Goal: Transaction & Acquisition: Subscribe to service/newsletter

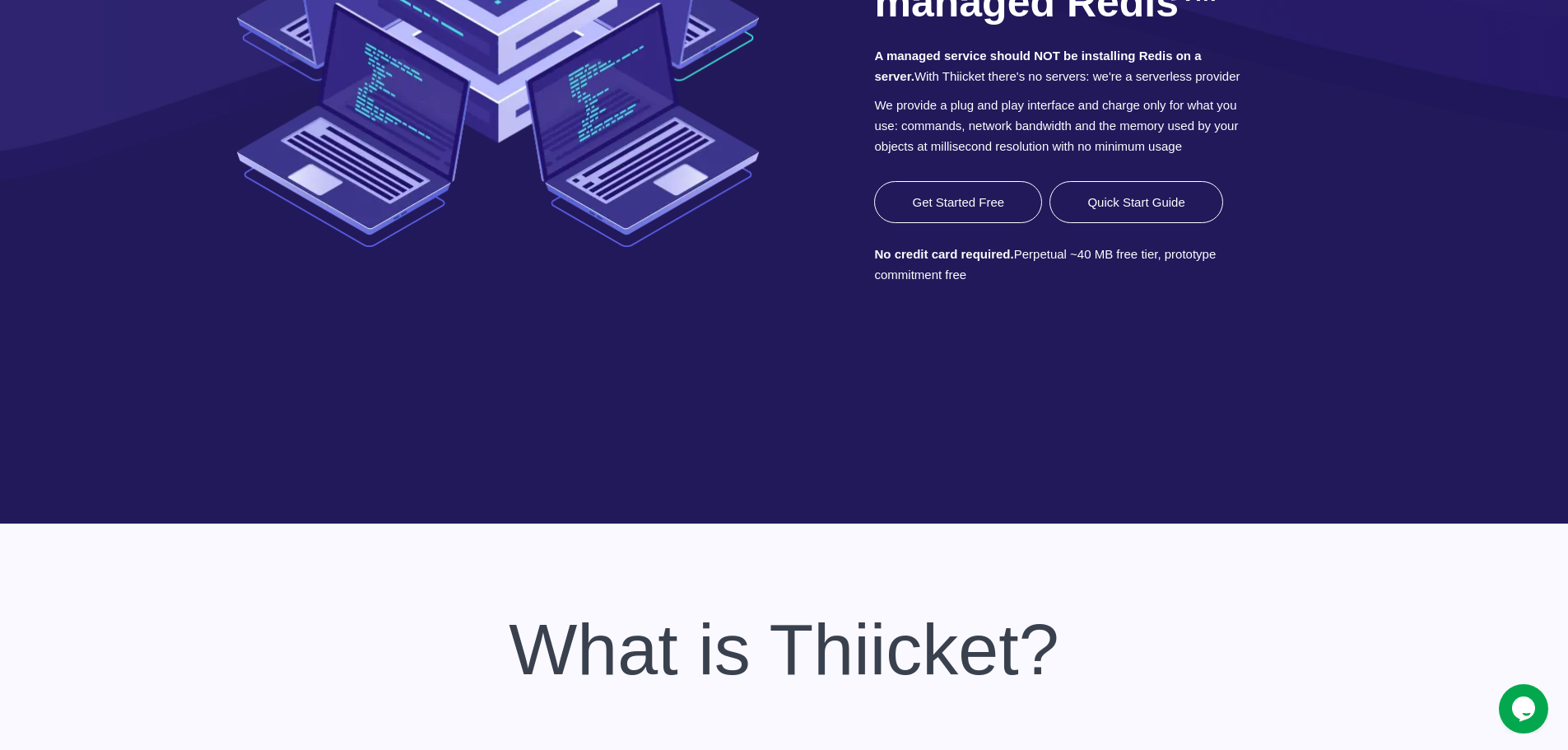
click at [988, 224] on link "Get Started Free" at bounding box center [958, 202] width 168 height 42
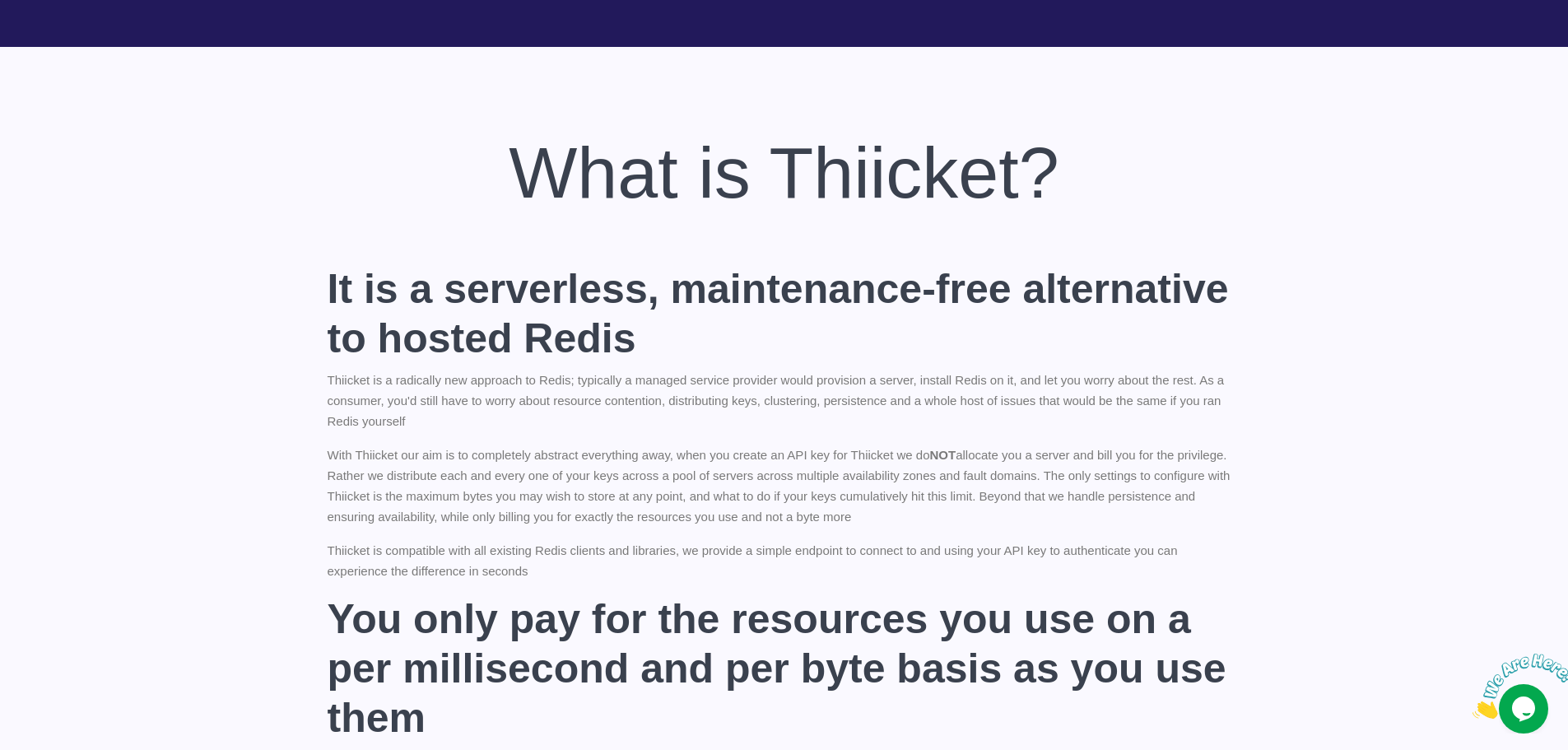
scroll to position [824, 0]
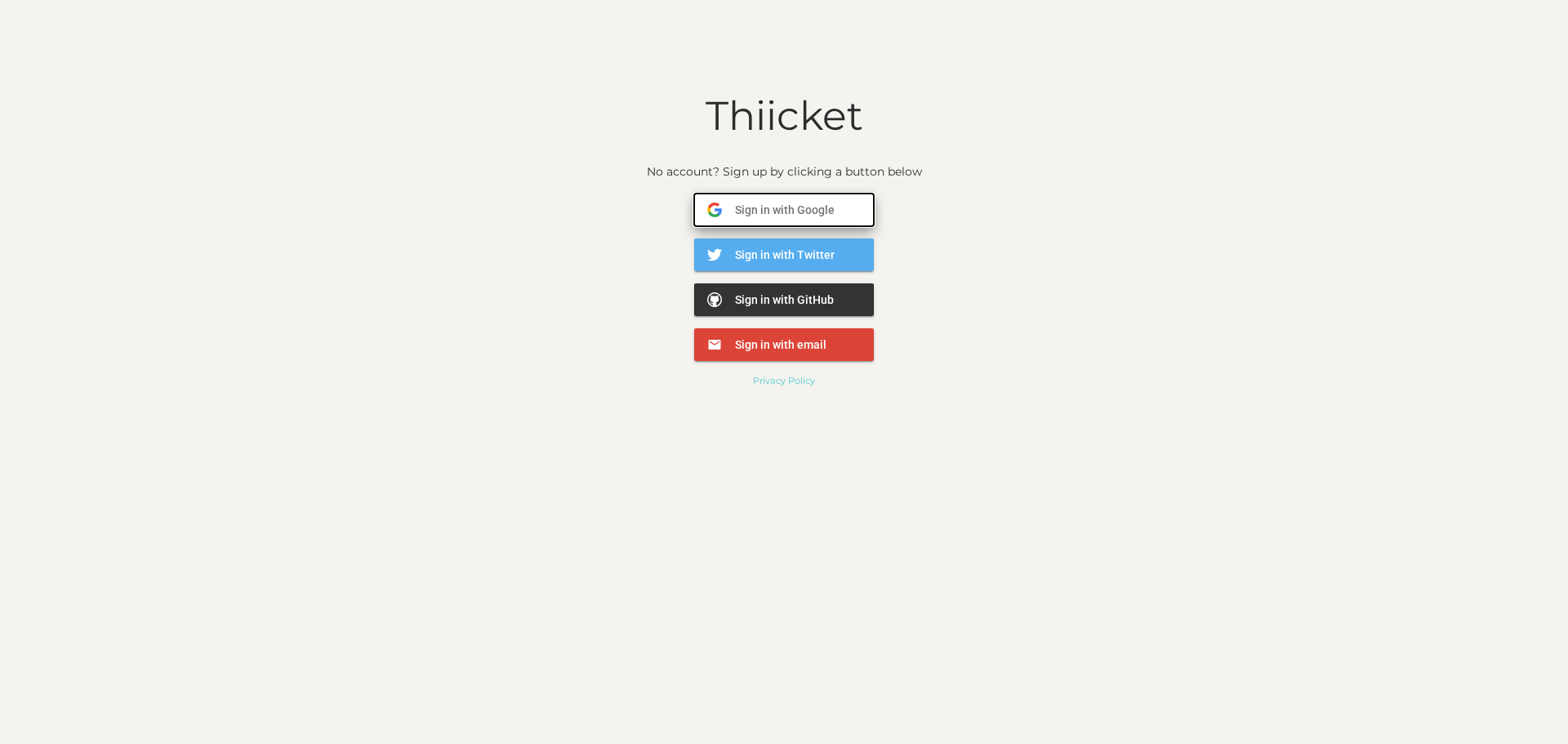
click at [765, 210] on span "Sign in with Google" at bounding box center [778, 210] width 113 height 15
click at [798, 215] on span "Sign in with Google" at bounding box center [778, 210] width 113 height 15
click at [749, 121] on h1 "Thiicket" at bounding box center [784, 116] width 1568 height 45
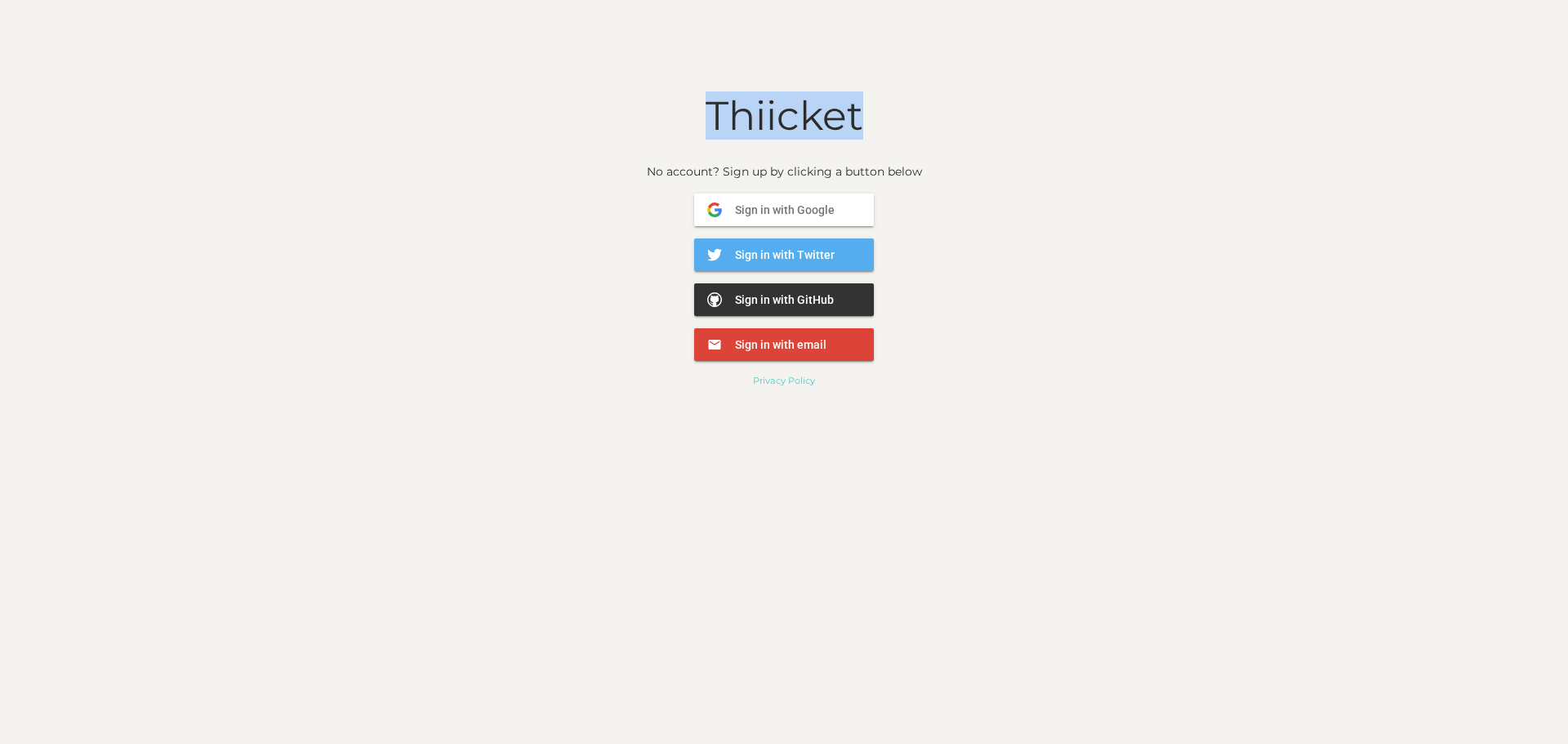
click at [749, 121] on h1 "Thiicket" at bounding box center [784, 116] width 1568 height 45
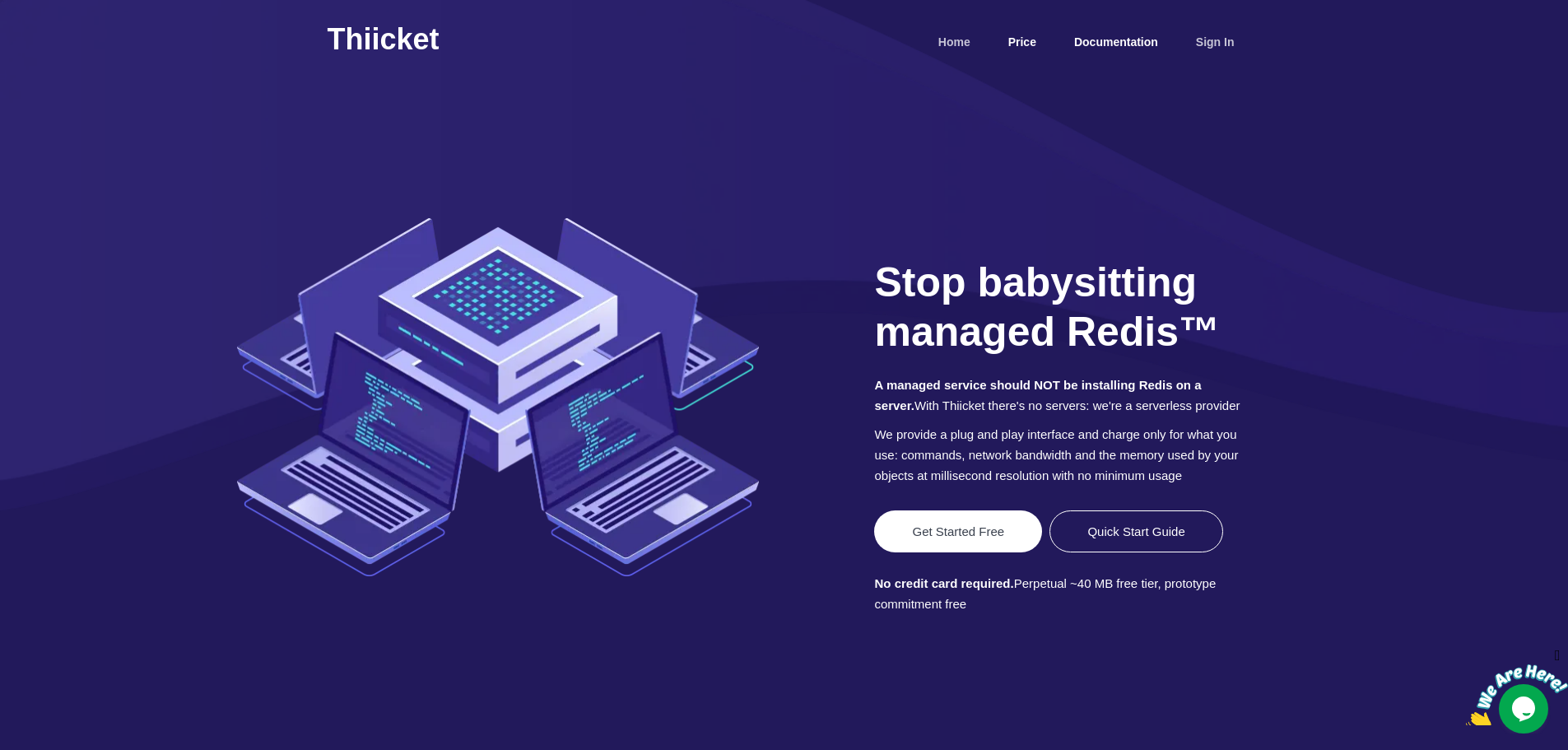
click at [1208, 35] on link "Sign In" at bounding box center [1215, 42] width 52 height 32
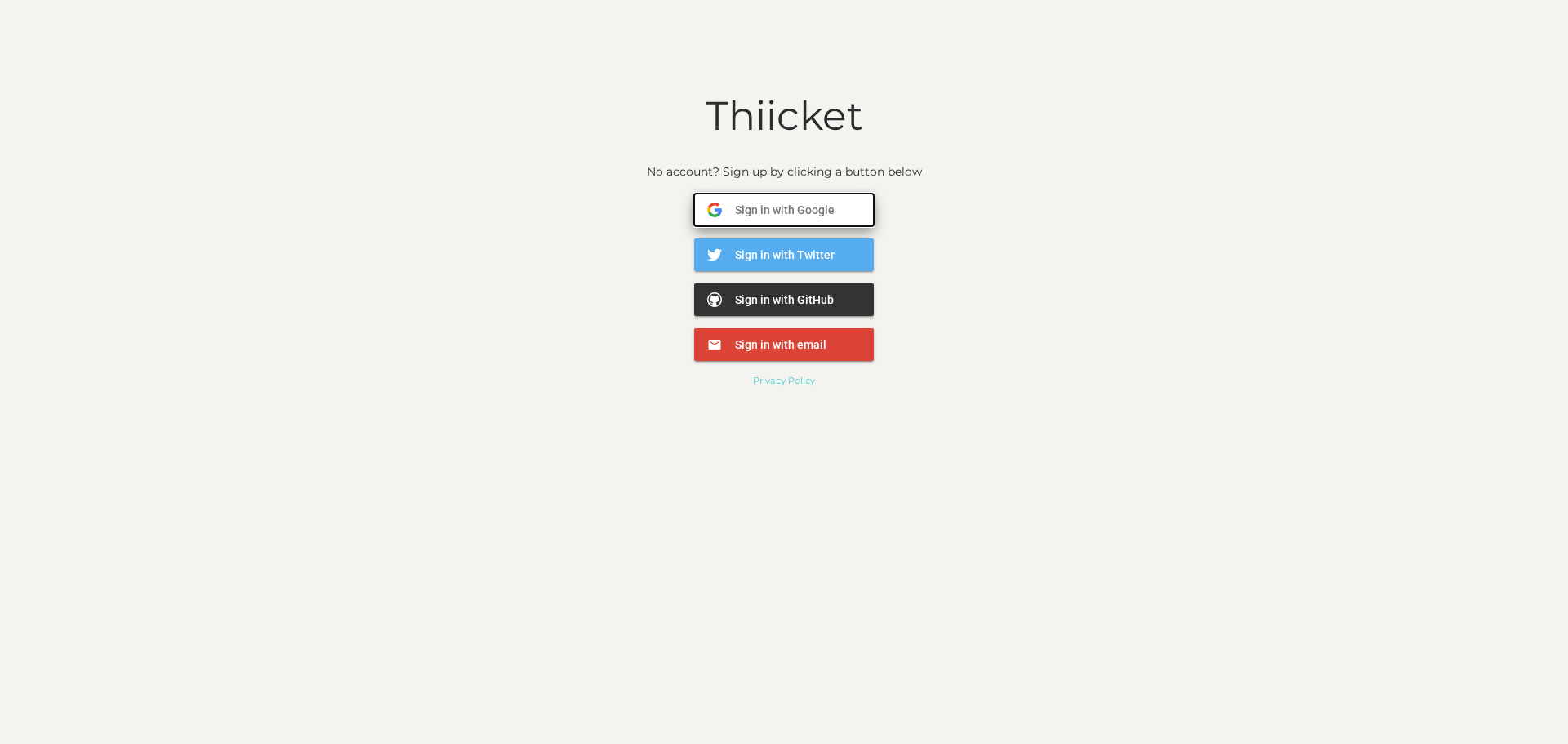
click at [802, 222] on button "Sign in with Google Google" at bounding box center [784, 210] width 180 height 32
drag, startPoint x: 723, startPoint y: 93, endPoint x: 704, endPoint y: 90, distance: 19.2
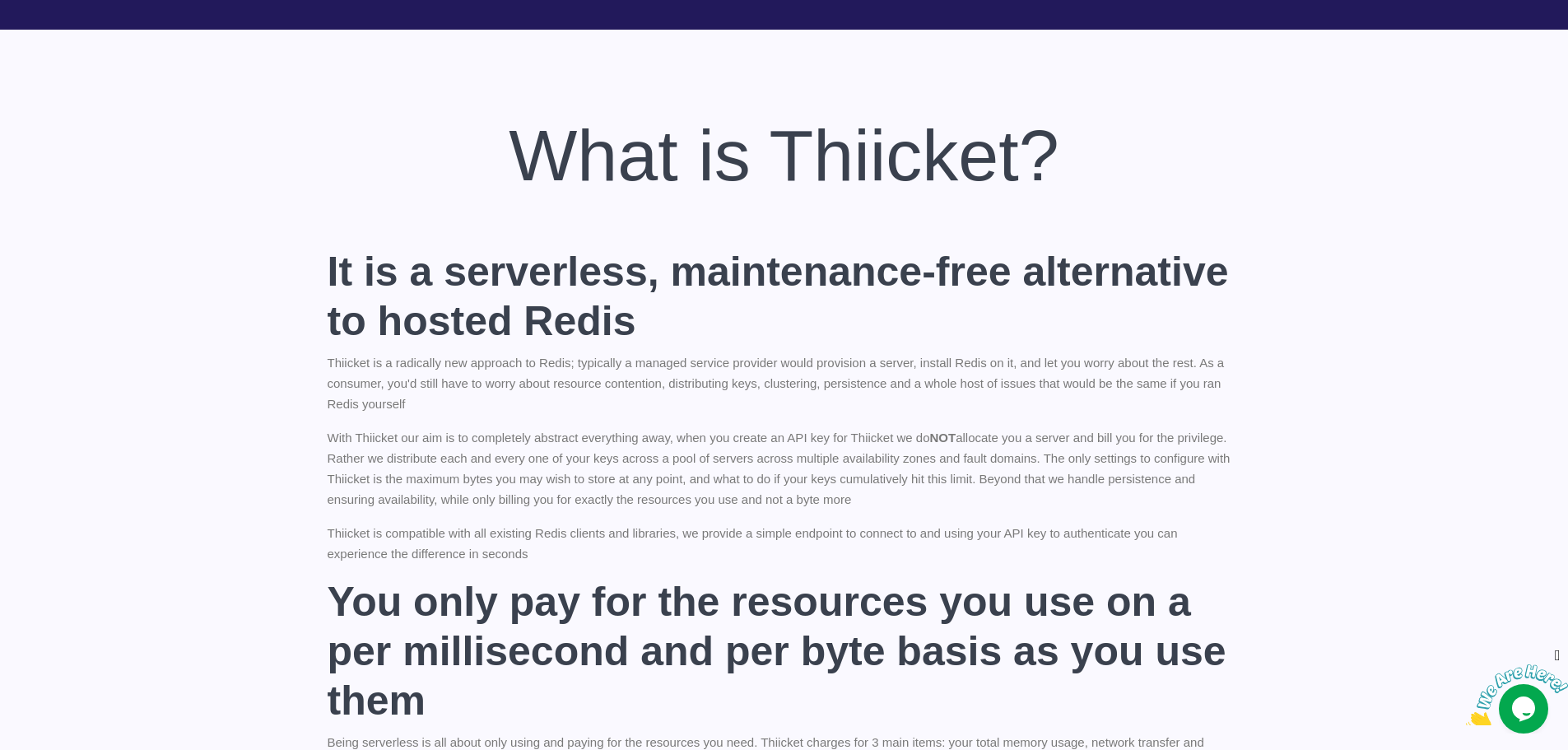
drag, startPoint x: 455, startPoint y: 78, endPoint x: 424, endPoint y: 81, distance: 31.1
drag, startPoint x: 426, startPoint y: 78, endPoint x: 504, endPoint y: 96, distance: 80.0
